Goal: Obtain resource: Obtain resource

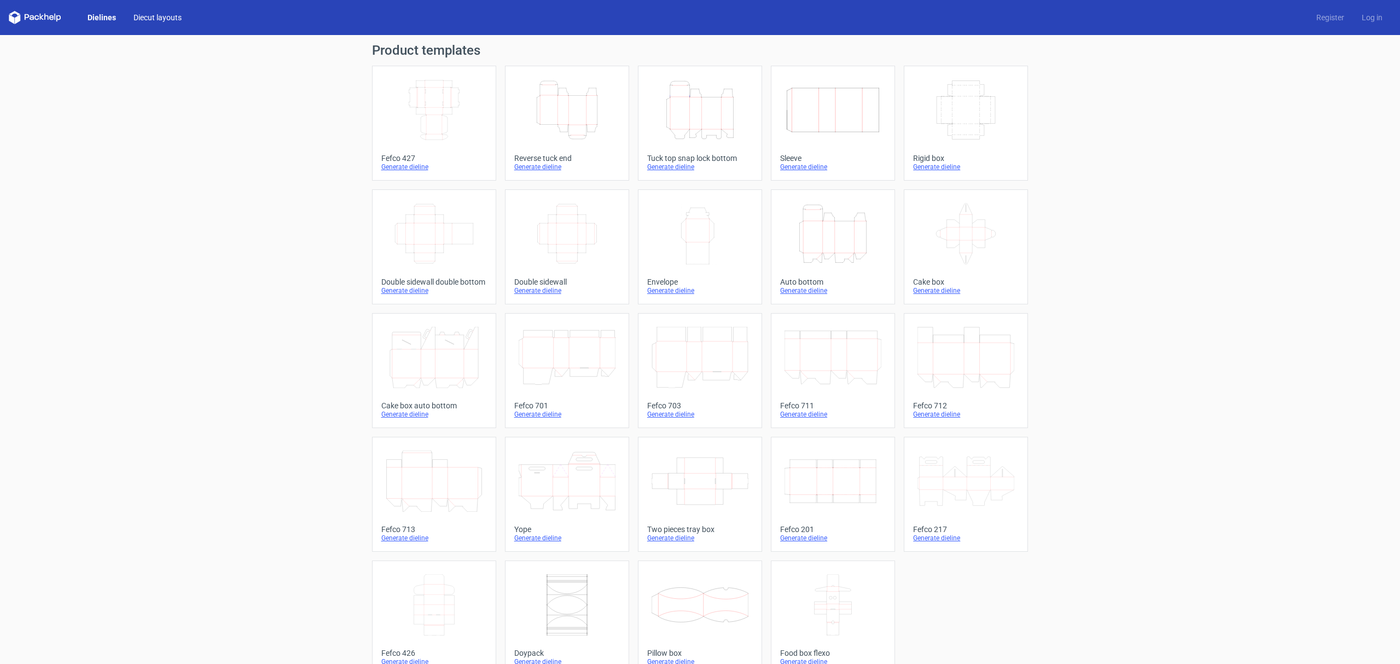
click at [138, 20] on link "Diecut layouts" at bounding box center [158, 17] width 66 height 11
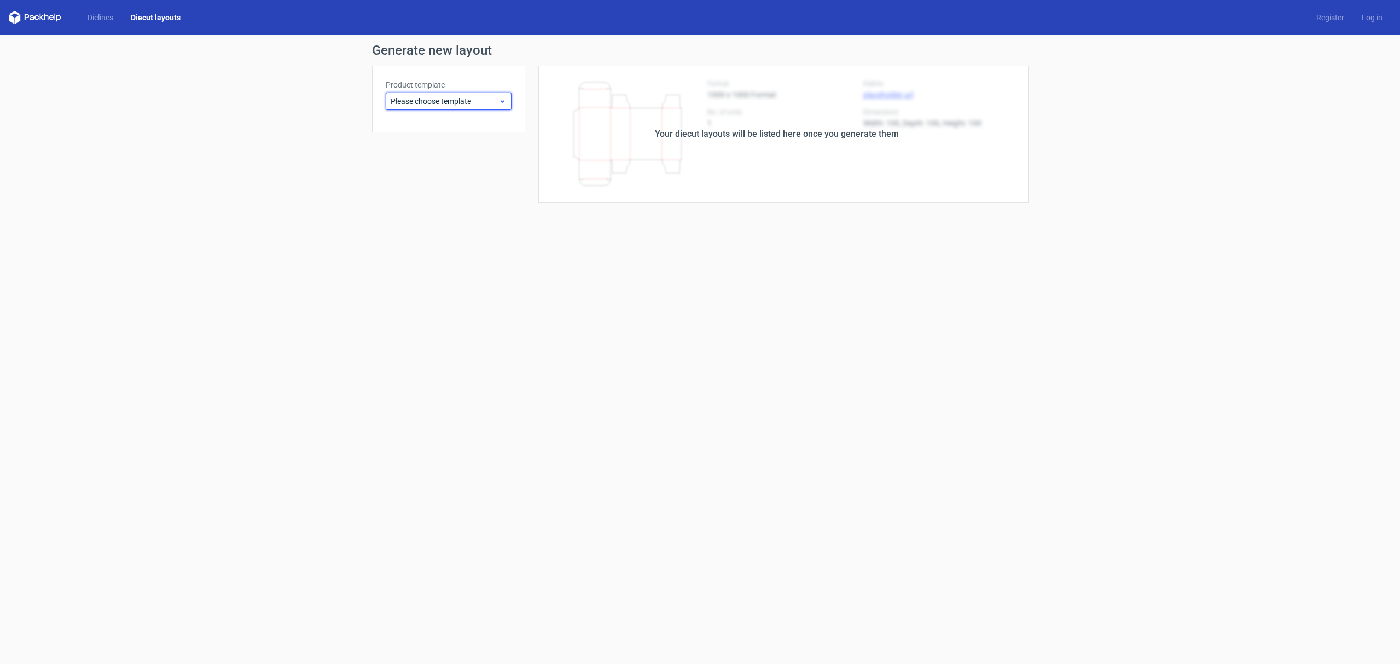
click at [429, 98] on span "Please choose template" at bounding box center [445, 101] width 108 height 11
click at [119, 21] on link "Dielines" at bounding box center [100, 17] width 43 height 11
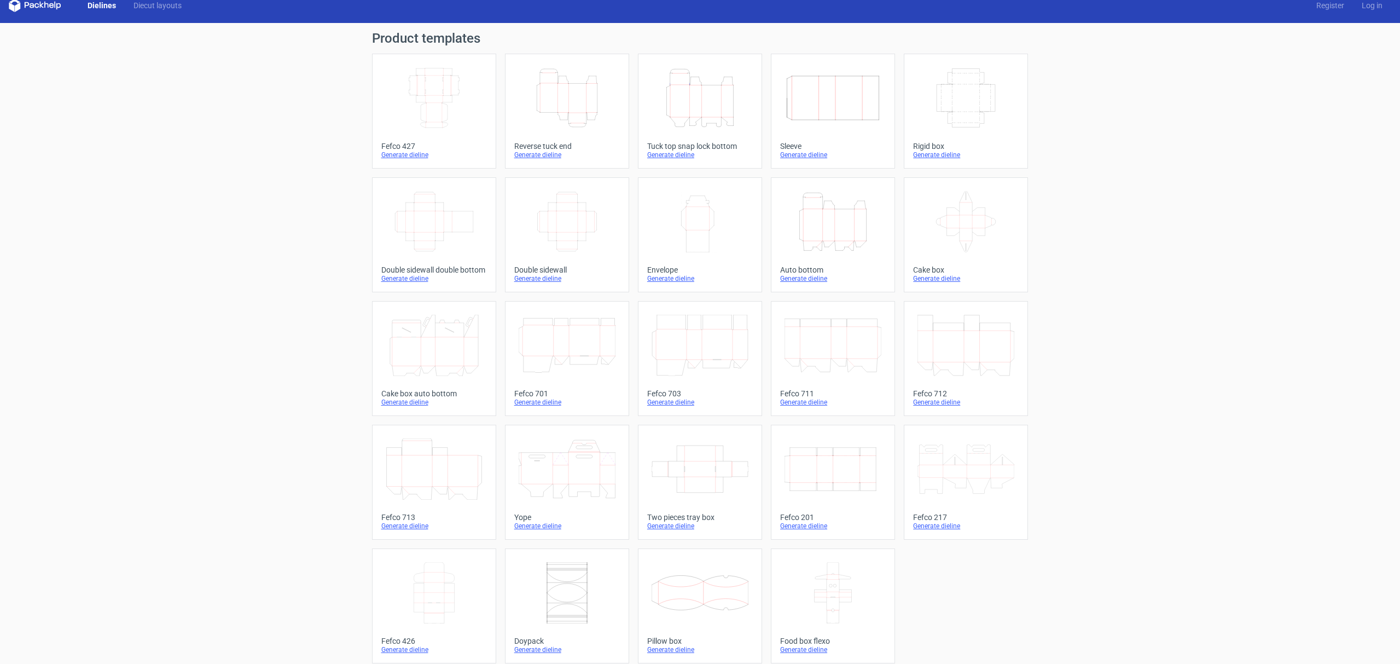
scroll to position [20, 0]
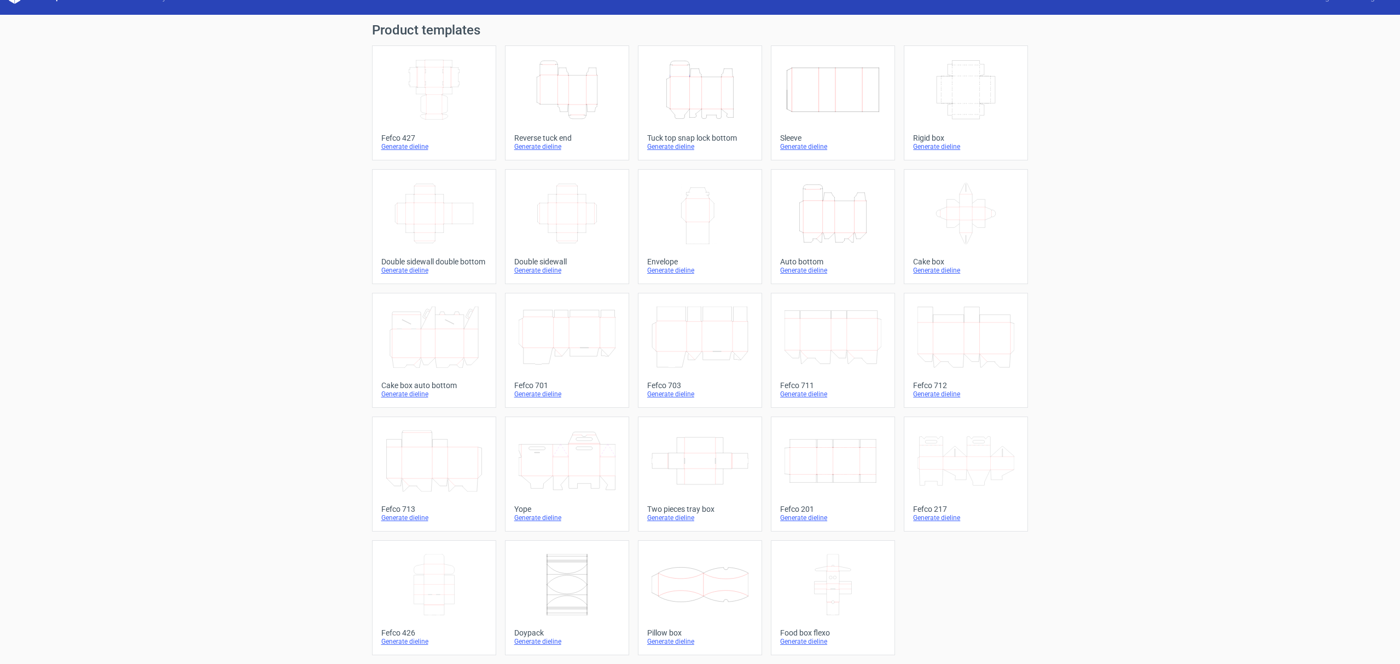
click at [534, 574] on icon at bounding box center [567, 584] width 97 height 61
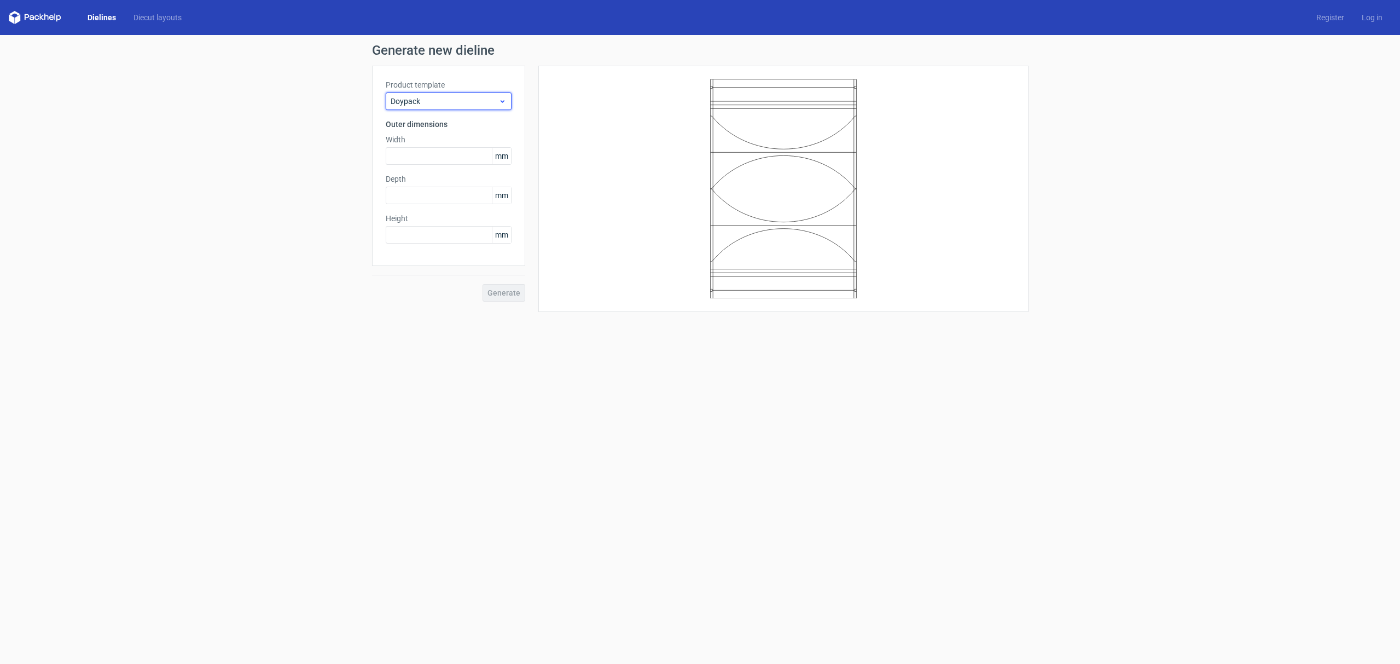
click at [483, 106] on span "Doypack" at bounding box center [445, 101] width 108 height 11
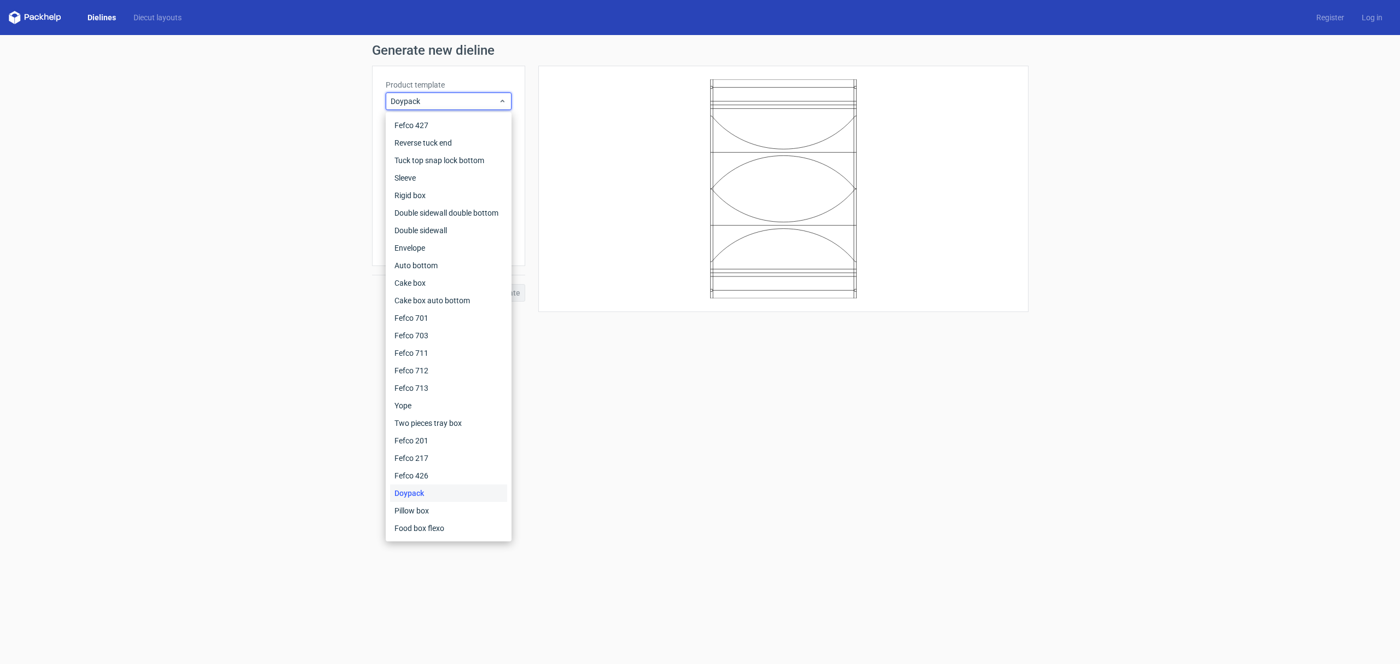
click at [218, 154] on div "Generate new dieline Product template Doypack Outer dimensions Width mm Depth m…" at bounding box center [700, 178] width 1400 height 286
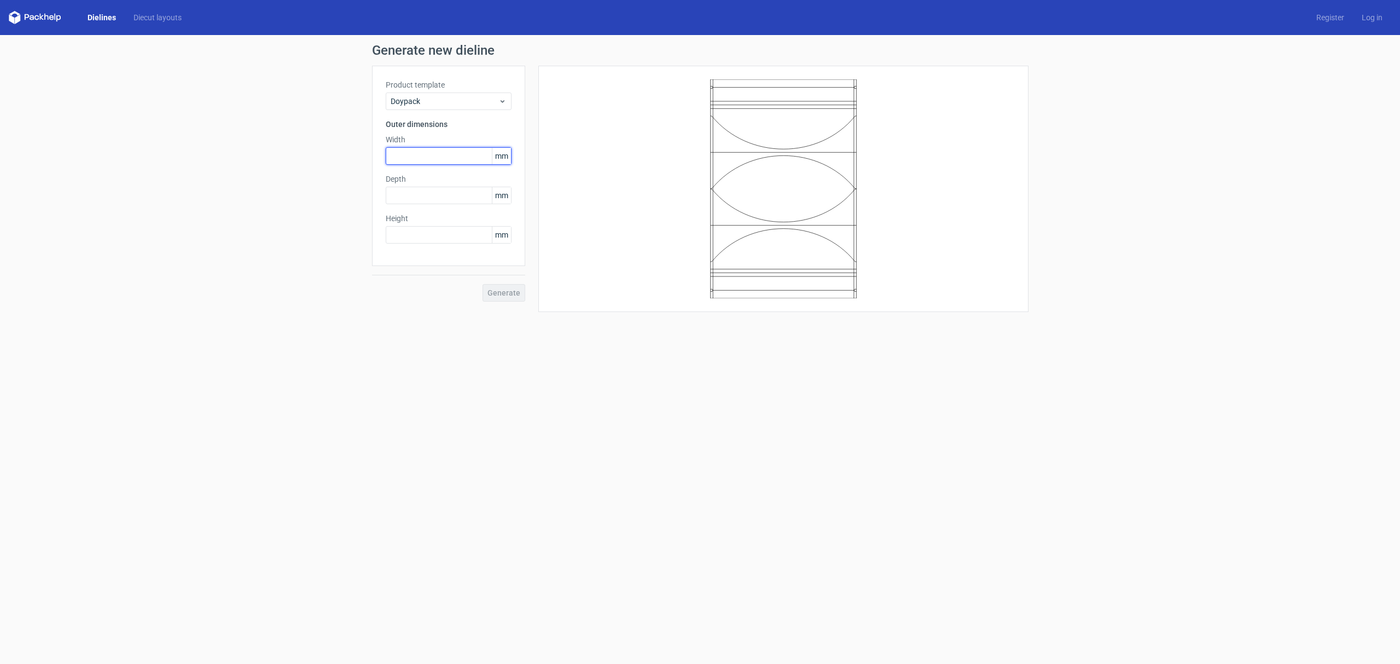
click at [418, 150] on input "text" at bounding box center [449, 156] width 126 height 18
click at [305, 146] on div "Generate new dieline Product template Doypack Outer dimensions Width mm Depth m…" at bounding box center [700, 178] width 1400 height 286
